Goal: Check status

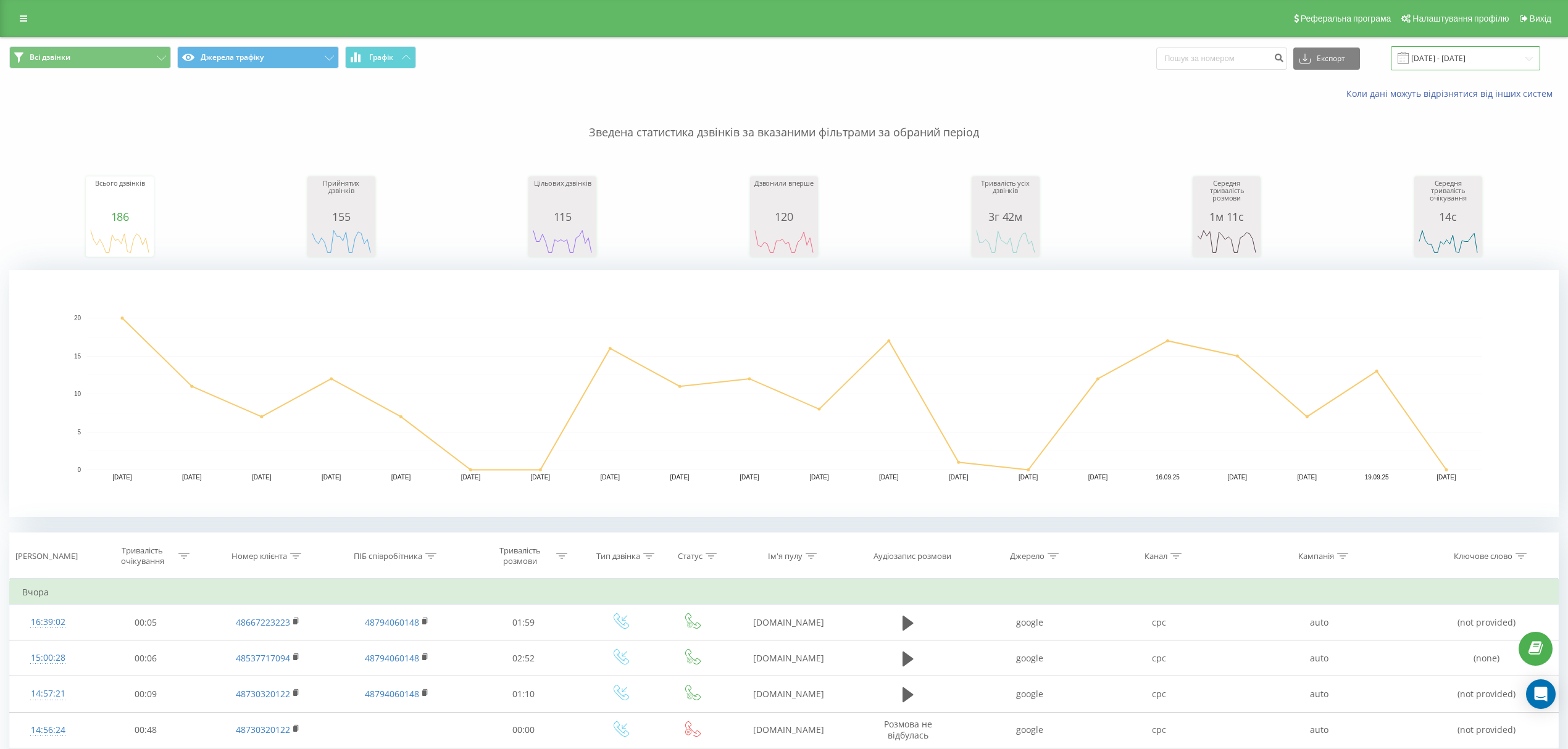
click at [1427, 56] on input "[DATE] - [DATE]" at bounding box center [1465, 58] width 149 height 24
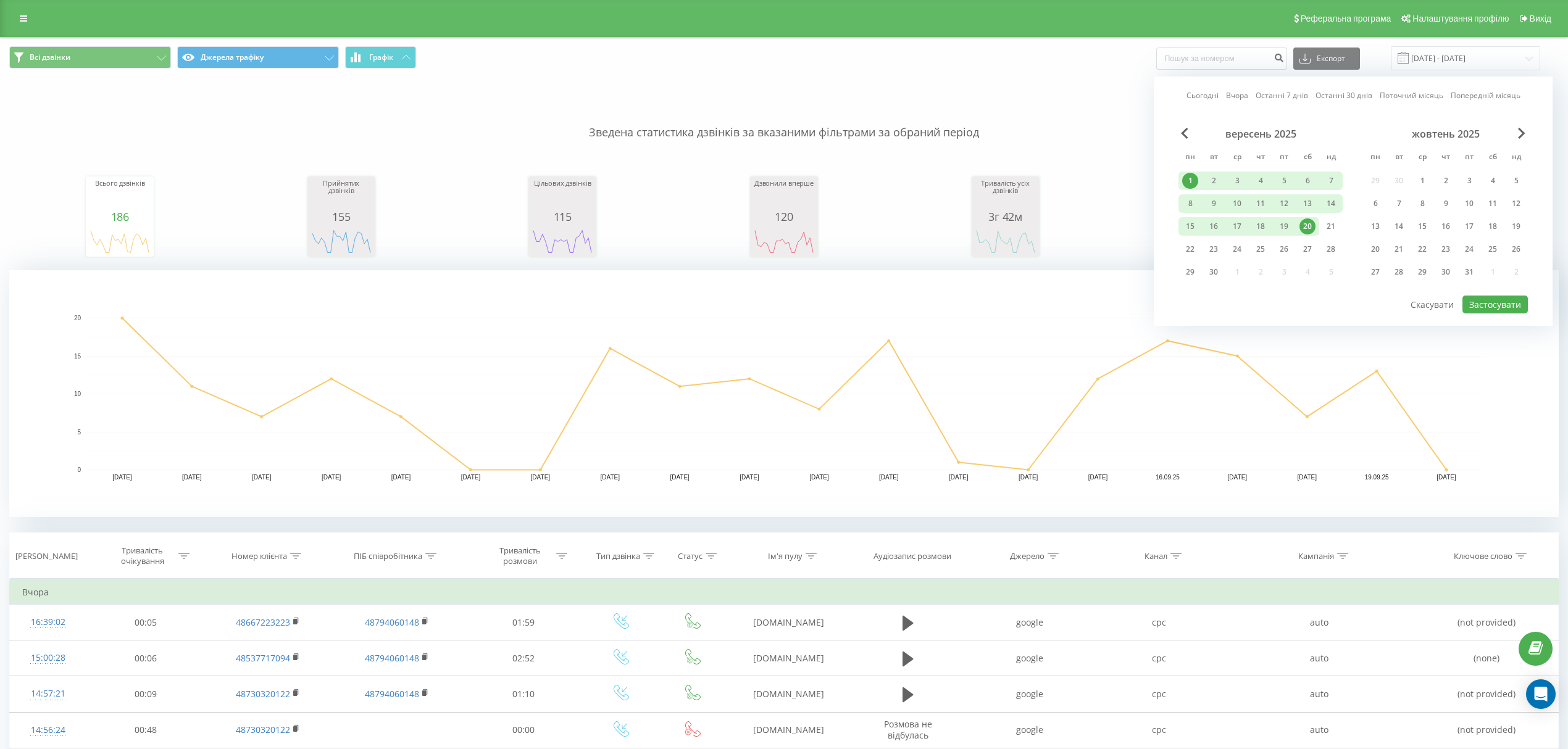
click at [1190, 175] on div "1" at bounding box center [1190, 180] width 16 height 16
click at [1190, 249] on div "22" at bounding box center [1190, 249] width 16 height 16
click at [1487, 302] on button "Застосувати" at bounding box center [1495, 304] width 65 height 18
type input "[DATE] - [DATE]"
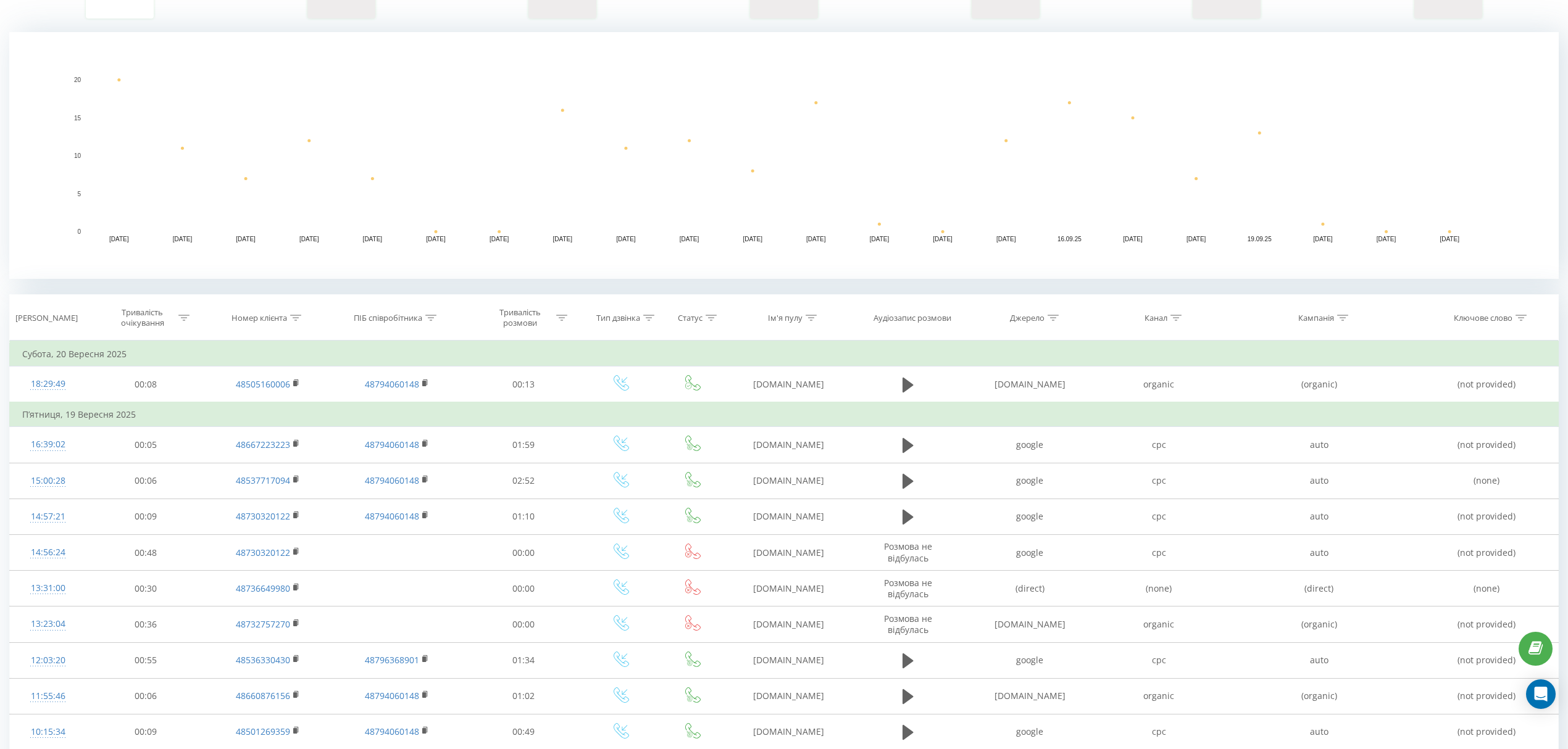
scroll to position [245, 0]
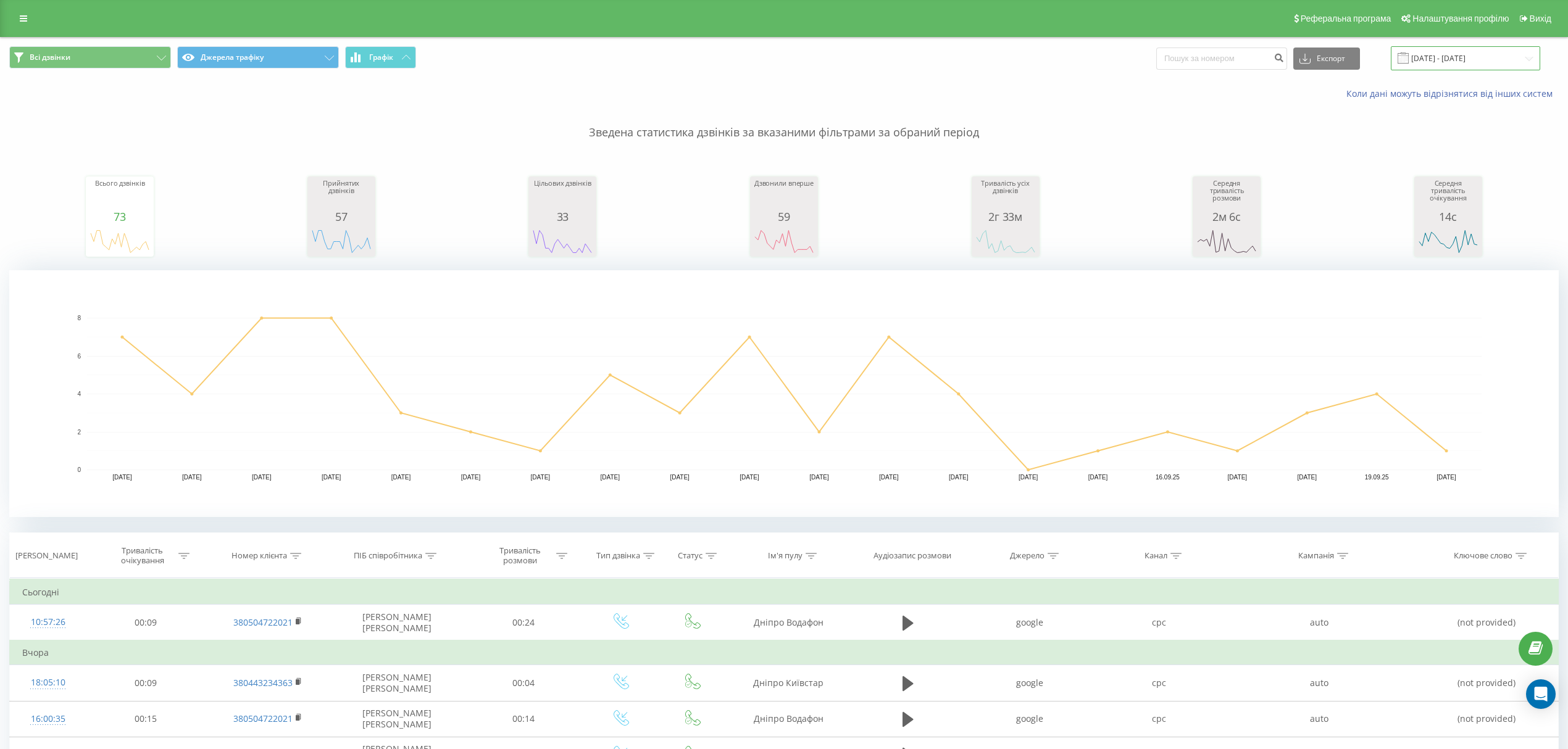
click at [1439, 60] on input "[DATE] - [DATE]" at bounding box center [1465, 58] width 149 height 24
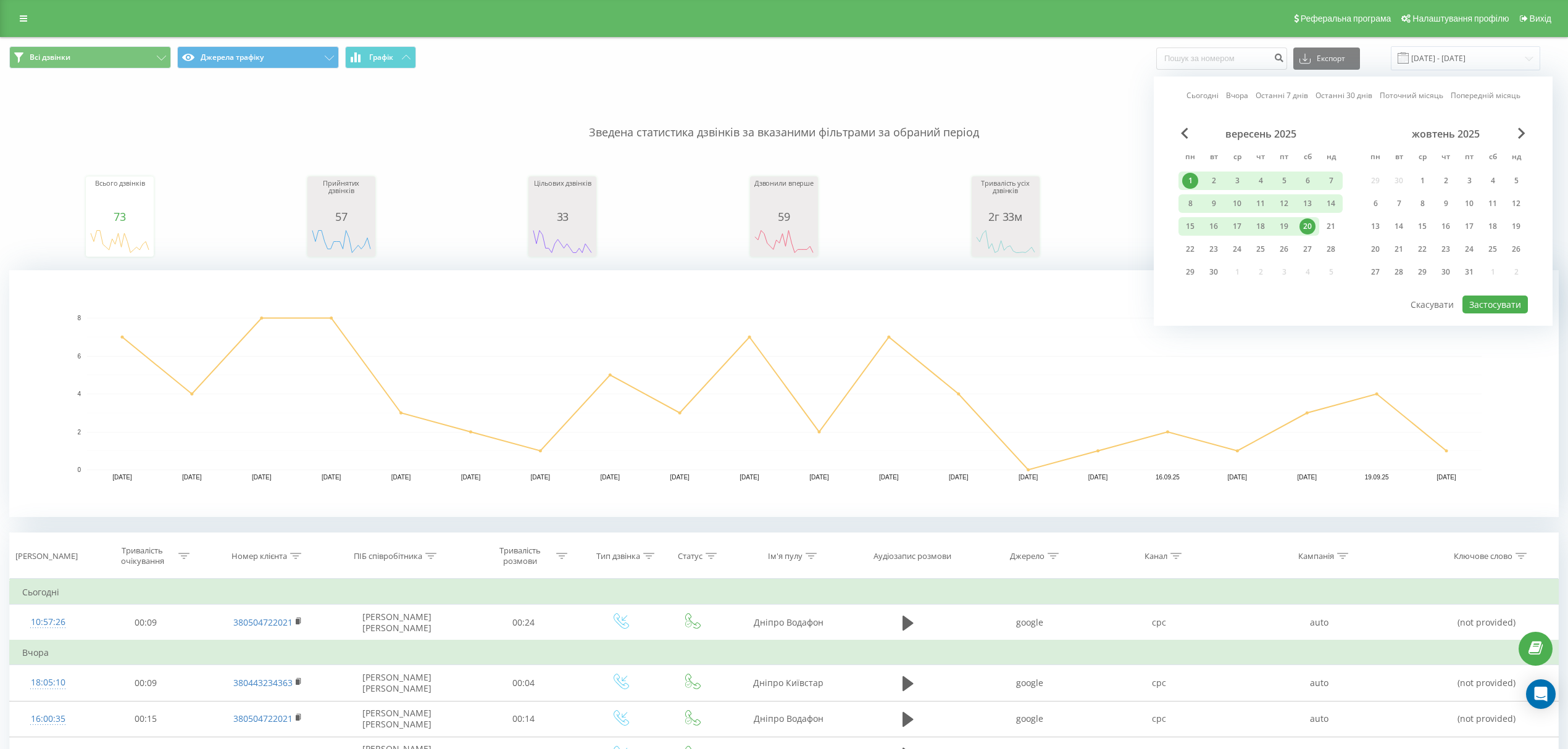
click at [1190, 177] on div "1" at bounding box center [1190, 180] width 16 height 16
click at [1190, 247] on div "22" at bounding box center [1190, 249] width 16 height 16
drag, startPoint x: 1487, startPoint y: 299, endPoint x: 1390, endPoint y: 285, distance: 98.0
click at [1487, 299] on button "Застосувати" at bounding box center [1495, 304] width 65 height 18
type input "[DATE] - [DATE]"
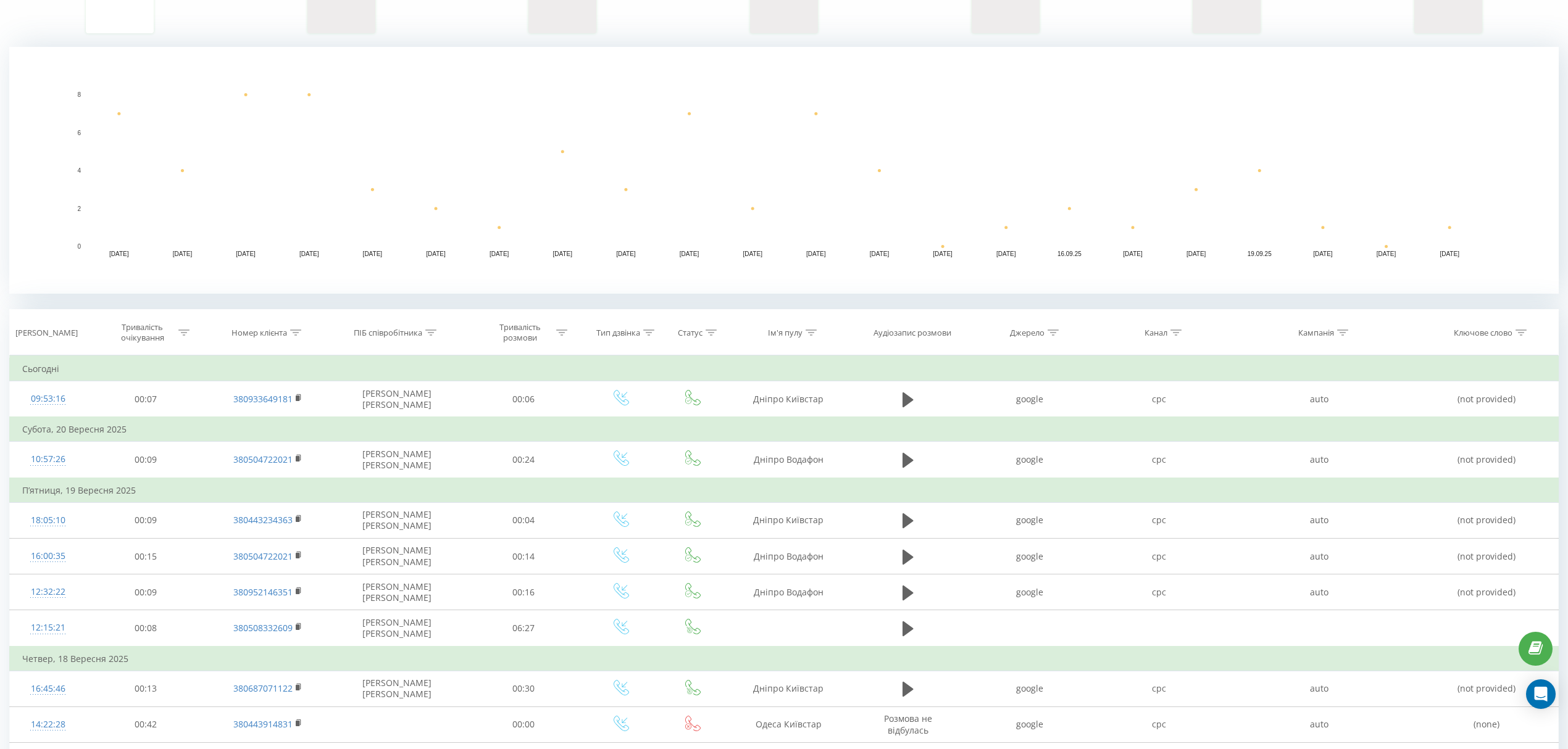
scroll to position [220, 0]
